Goal: Task Accomplishment & Management: Manage account settings

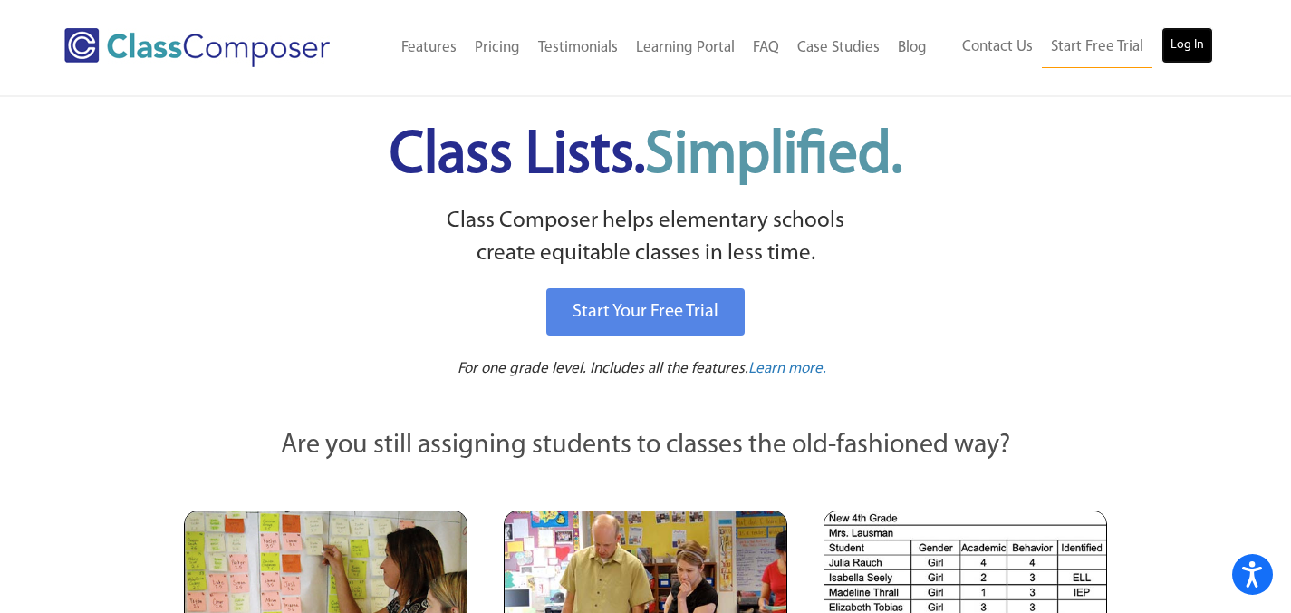
click at [1192, 47] on link "Log In" at bounding box center [1188, 45] width 52 height 36
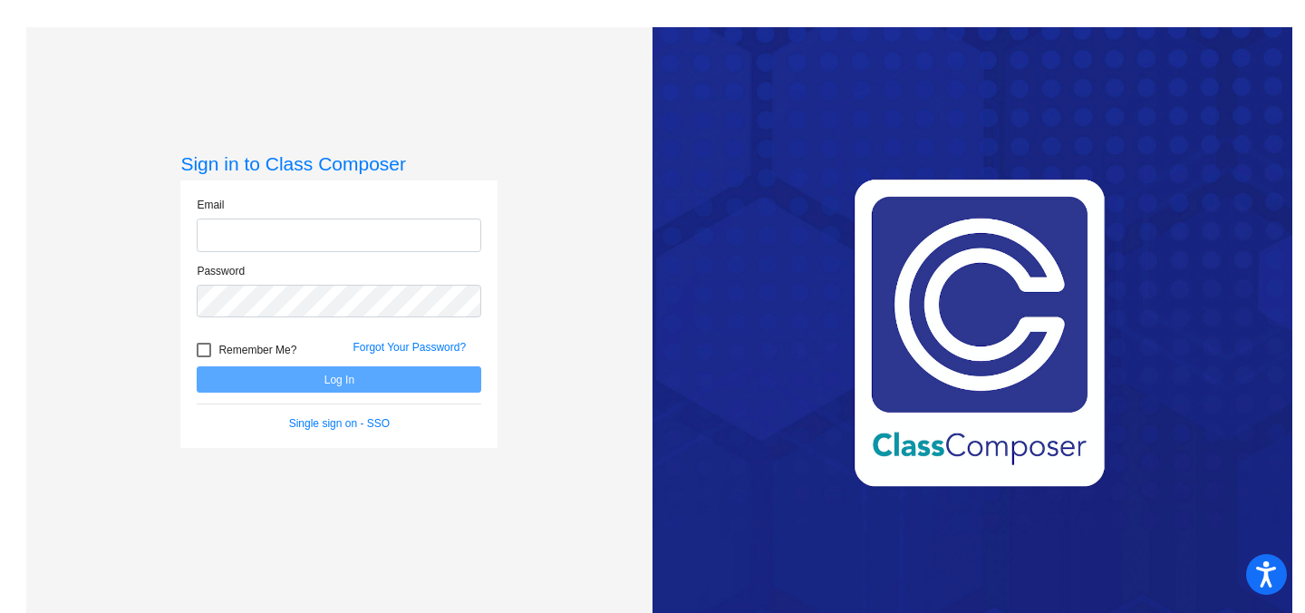
type input "[EMAIL_ADDRESS][DOMAIN_NAME]"
click at [218, 346] on span "Remember Me?" at bounding box center [257, 350] width 78 height 22
click at [204, 357] on input "Remember Me?" at bounding box center [203, 357] width 1 height 1
checkbox input "true"
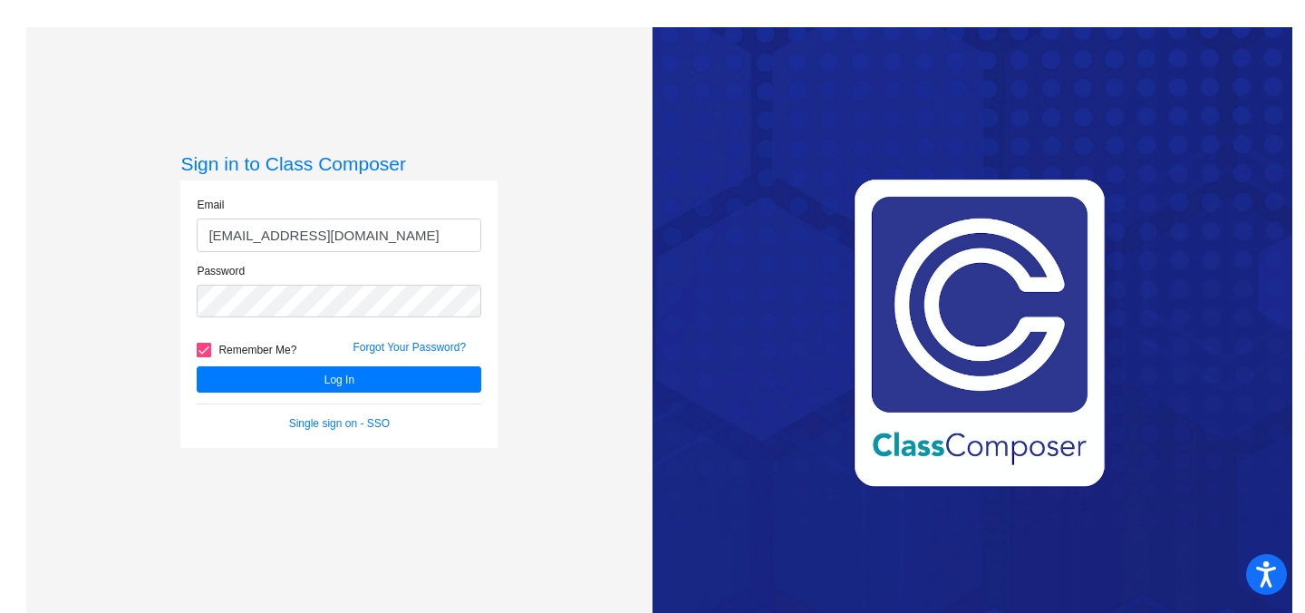
click at [299, 363] on div "Remember Me?" at bounding box center [261, 352] width 156 height 27
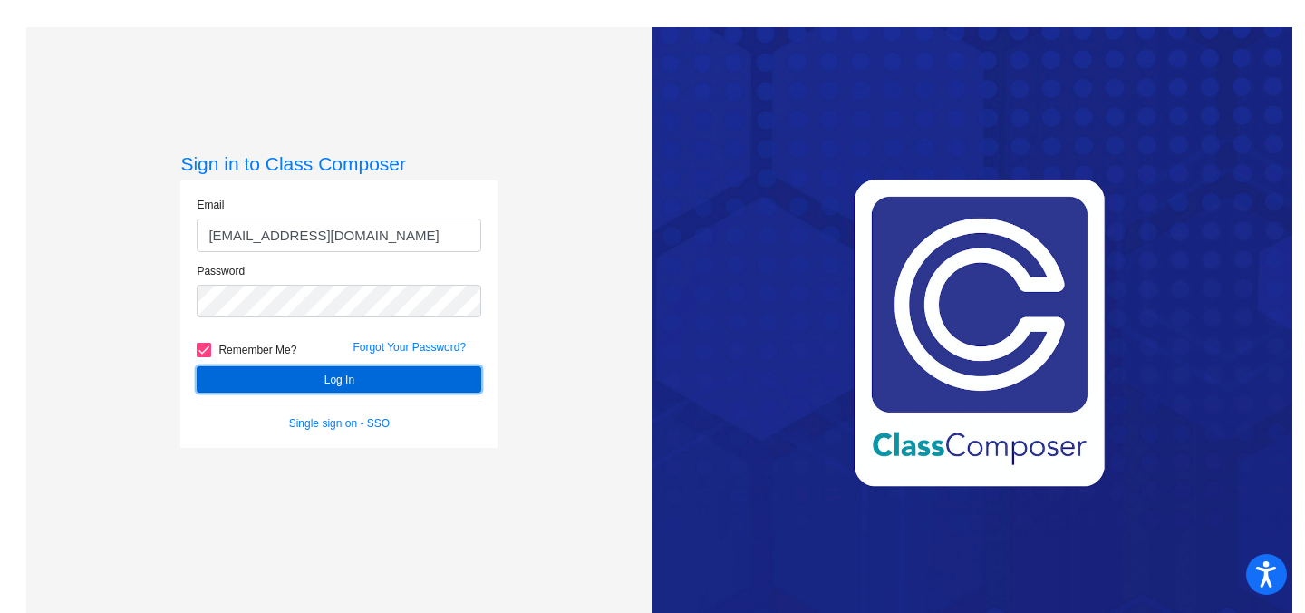
click at [298, 372] on button "Log In" at bounding box center [339, 379] width 285 height 26
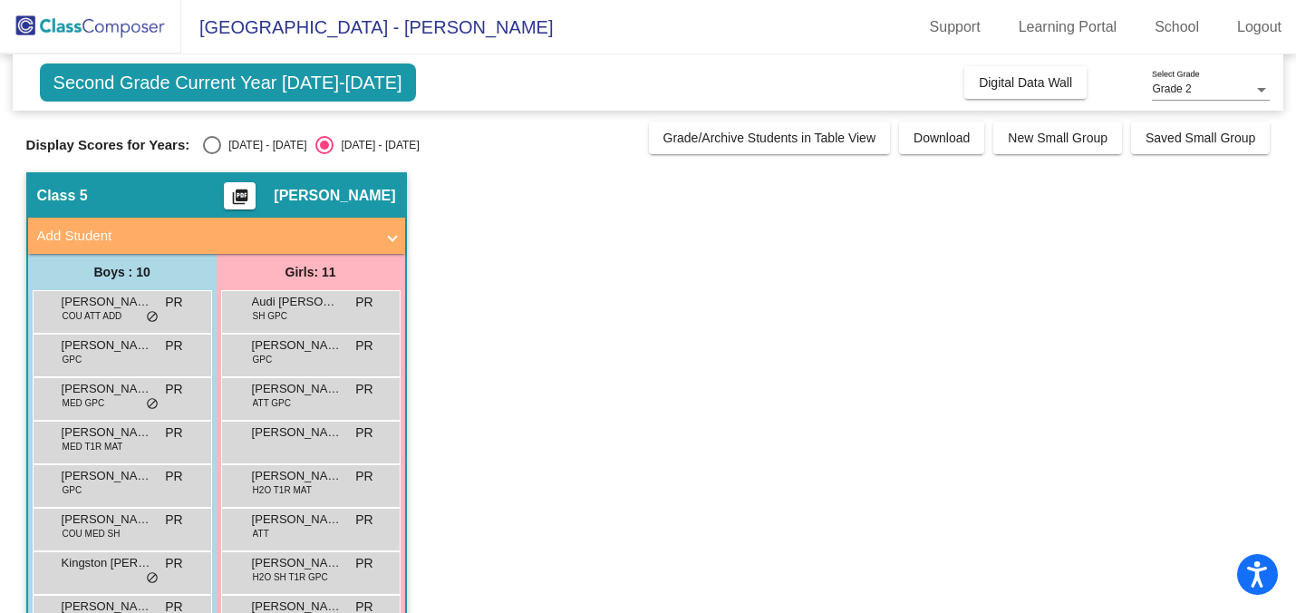
click at [215, 140] on div "Select an option" at bounding box center [212, 145] width 18 height 18
click at [212, 154] on input "[DATE] - [DATE]" at bounding box center [211, 154] width 1 height 1
radio input "true"
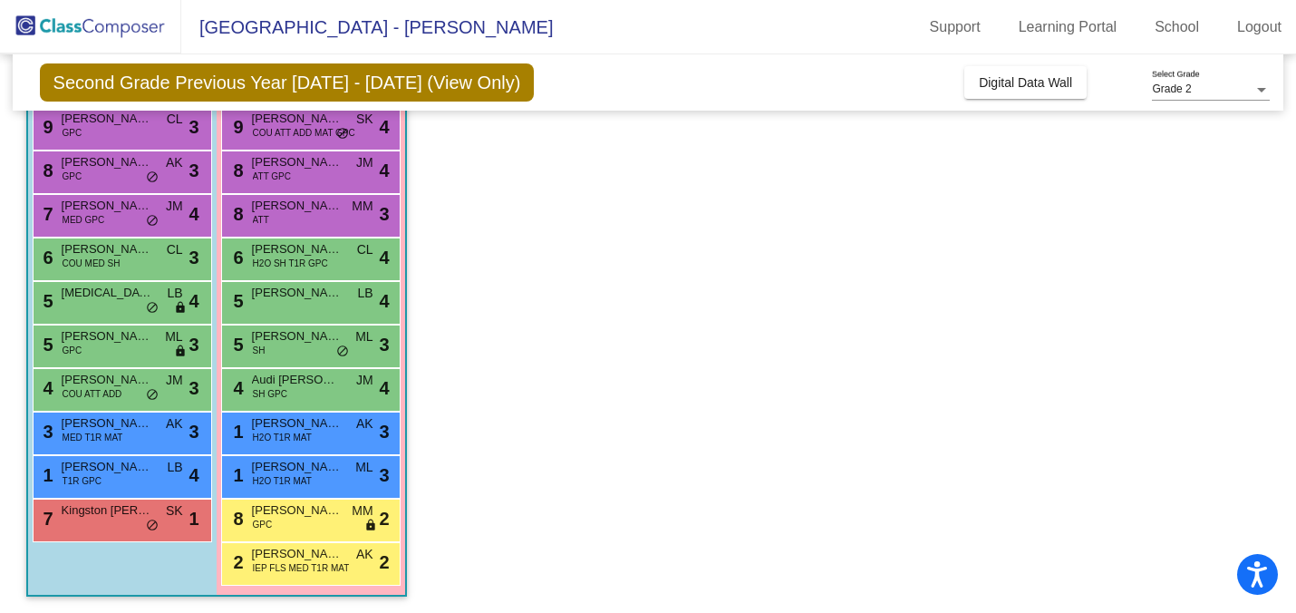
scroll to position [185, 0]
